Goal: Find specific page/section: Find specific page/section

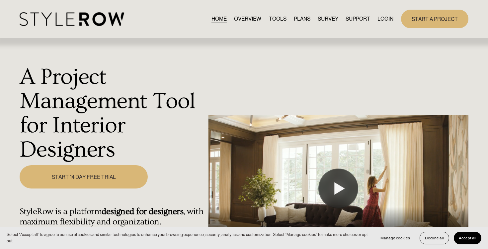
click at [384, 18] on link "LOGIN" at bounding box center [386, 18] width 16 height 9
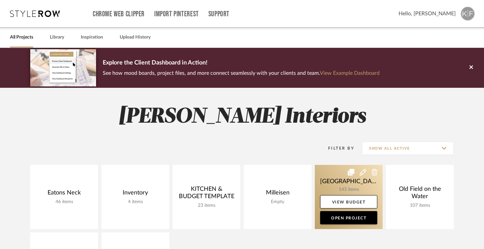
click at [354, 180] on link at bounding box center [349, 197] width 68 height 64
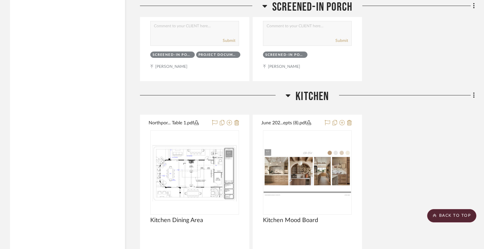
scroll to position [5766, 0]
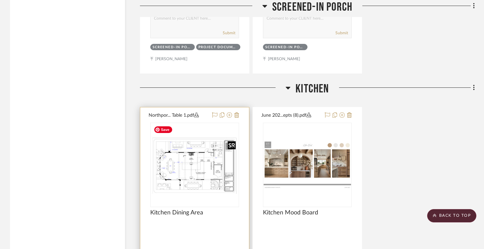
click at [190, 152] on img "0" at bounding box center [194, 165] width 87 height 58
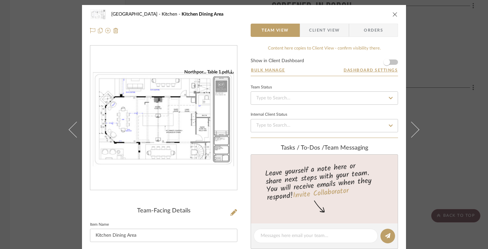
click at [177, 122] on img "0" at bounding box center [163, 118] width 147 height 98
click at [181, 113] on img "0" at bounding box center [163, 118] width 147 height 98
